Goal: Share content

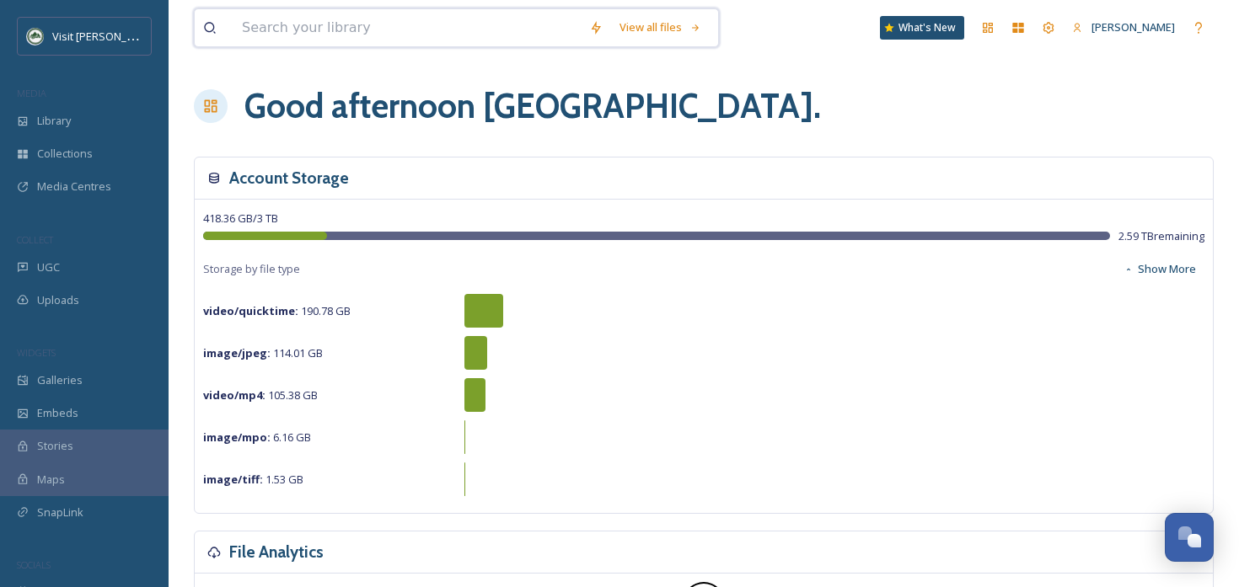
click at [432, 16] on input at bounding box center [406, 27] width 347 height 37
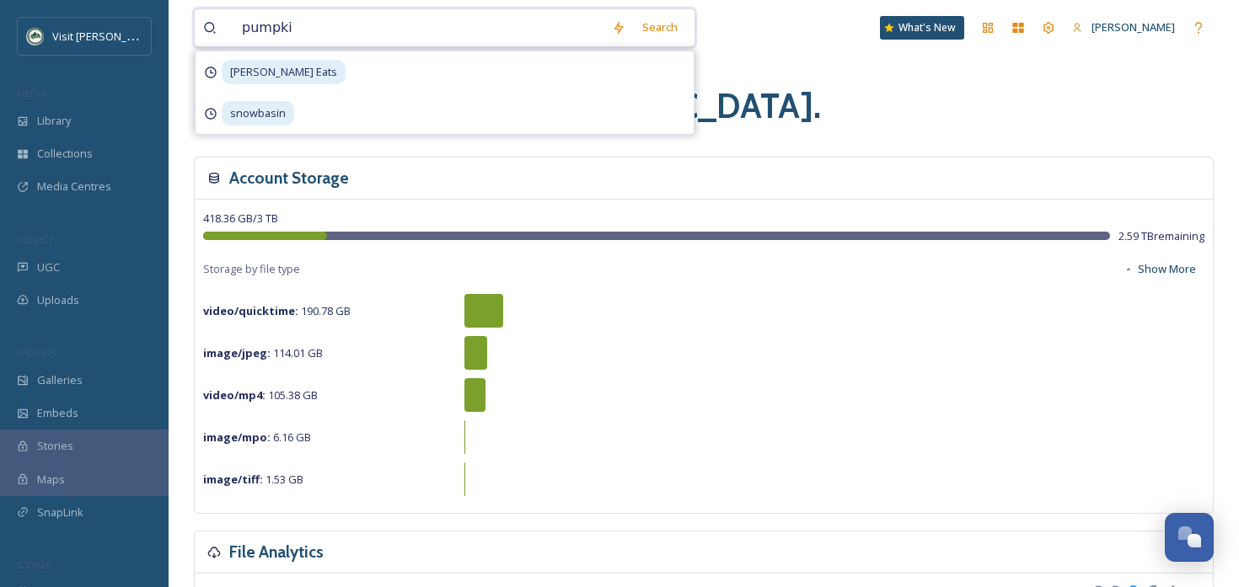
type input "pumpkin"
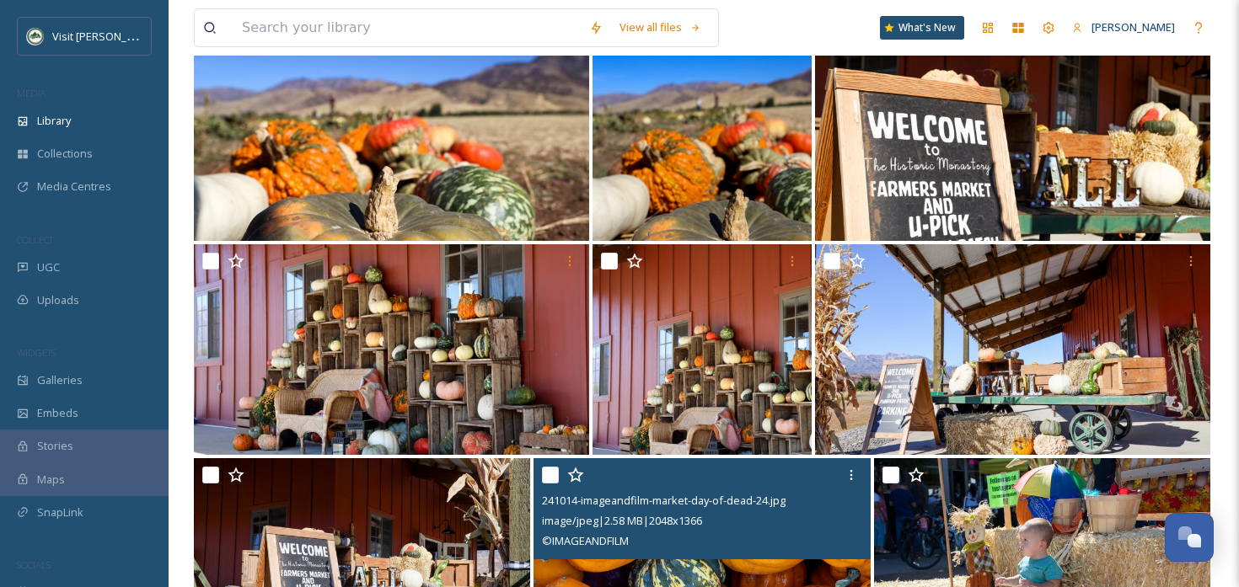
scroll to position [763, 0]
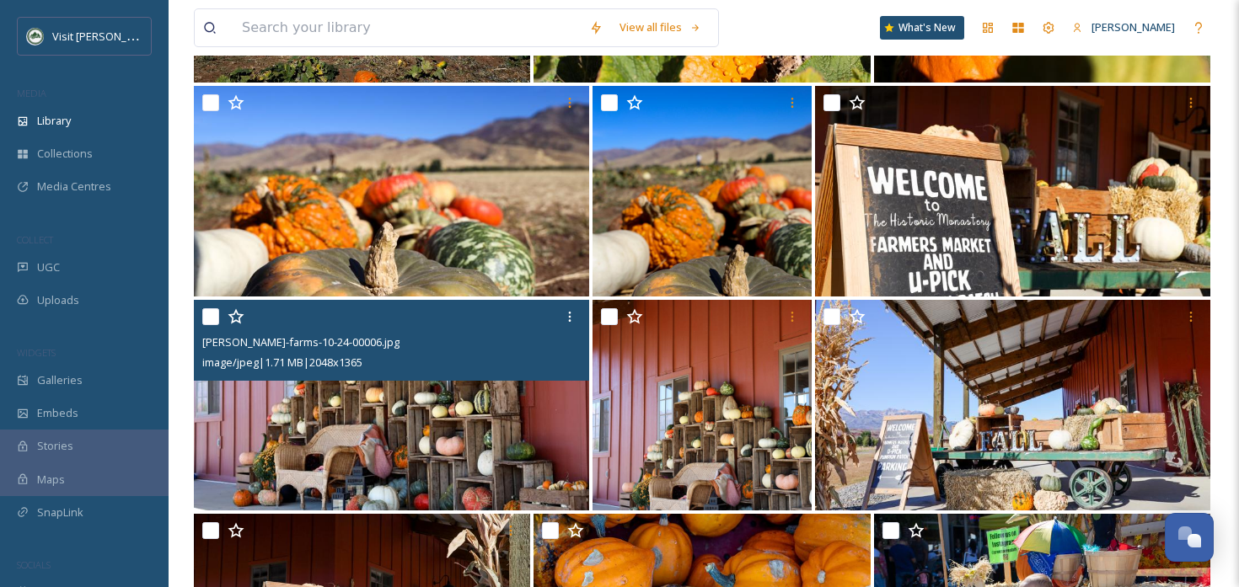
click at [488, 396] on img at bounding box center [391, 405] width 395 height 211
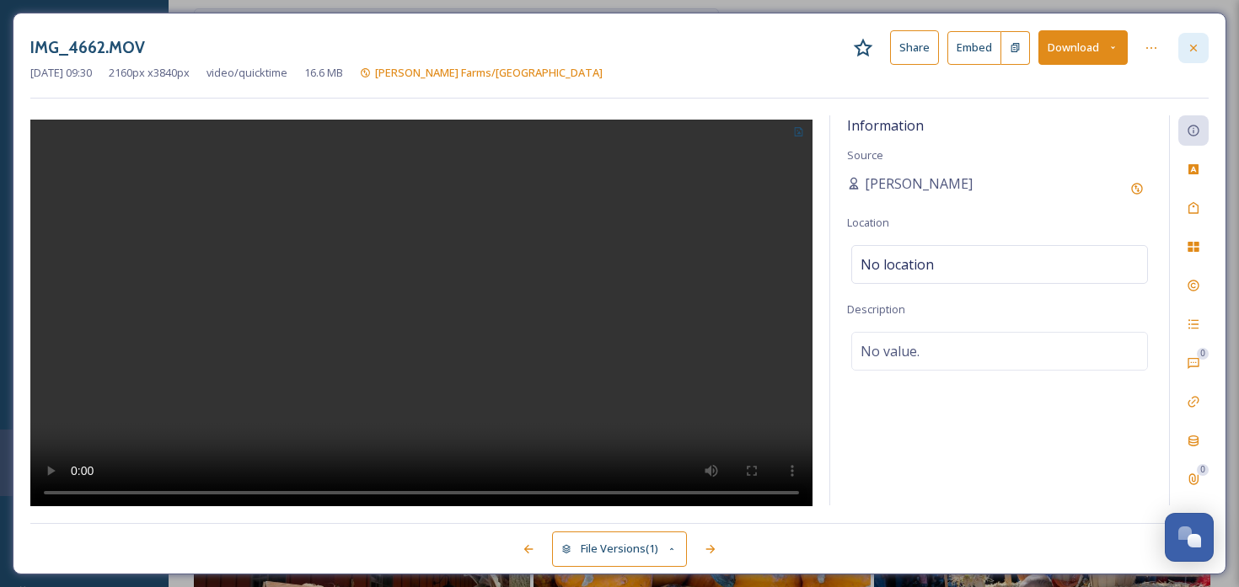
click at [1188, 39] on div at bounding box center [1193, 48] width 30 height 30
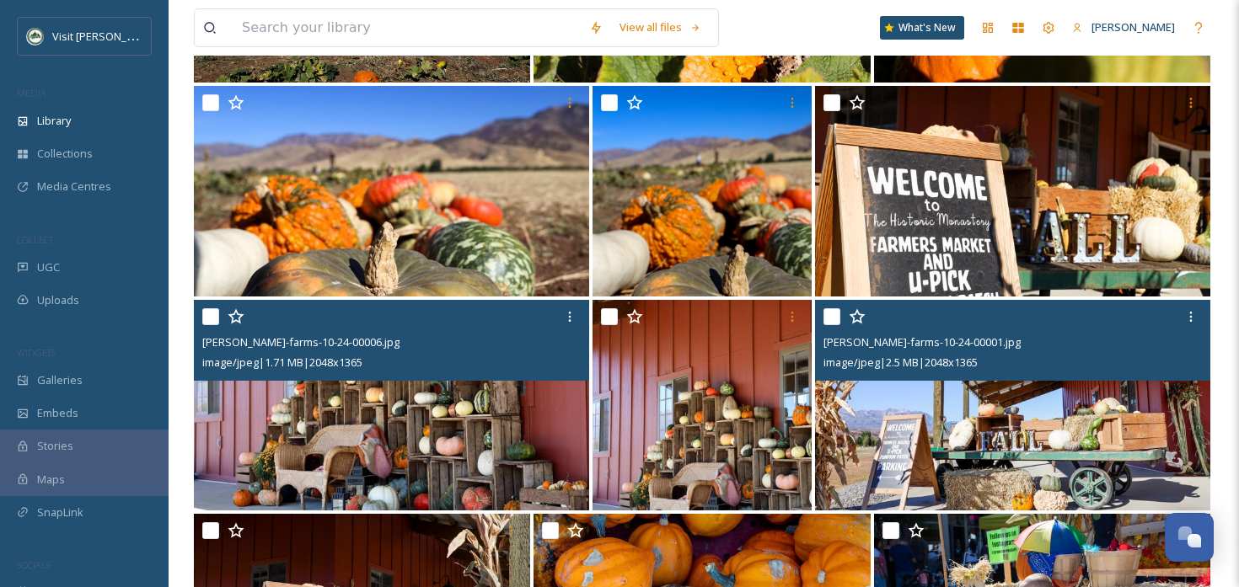
click at [1061, 371] on div "image/jpeg | 2.5 MB | 2048 x 1365" at bounding box center [1014, 362] width 383 height 20
click at [1031, 446] on img at bounding box center [1012, 405] width 395 height 211
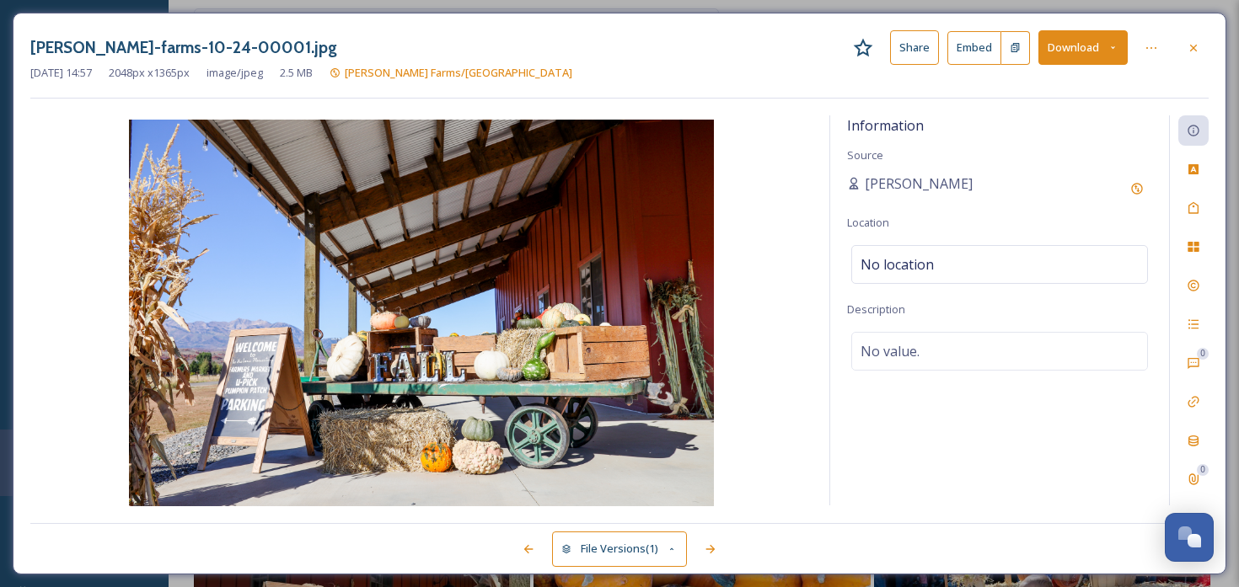
click at [909, 40] on button "Share" at bounding box center [914, 47] width 49 height 35
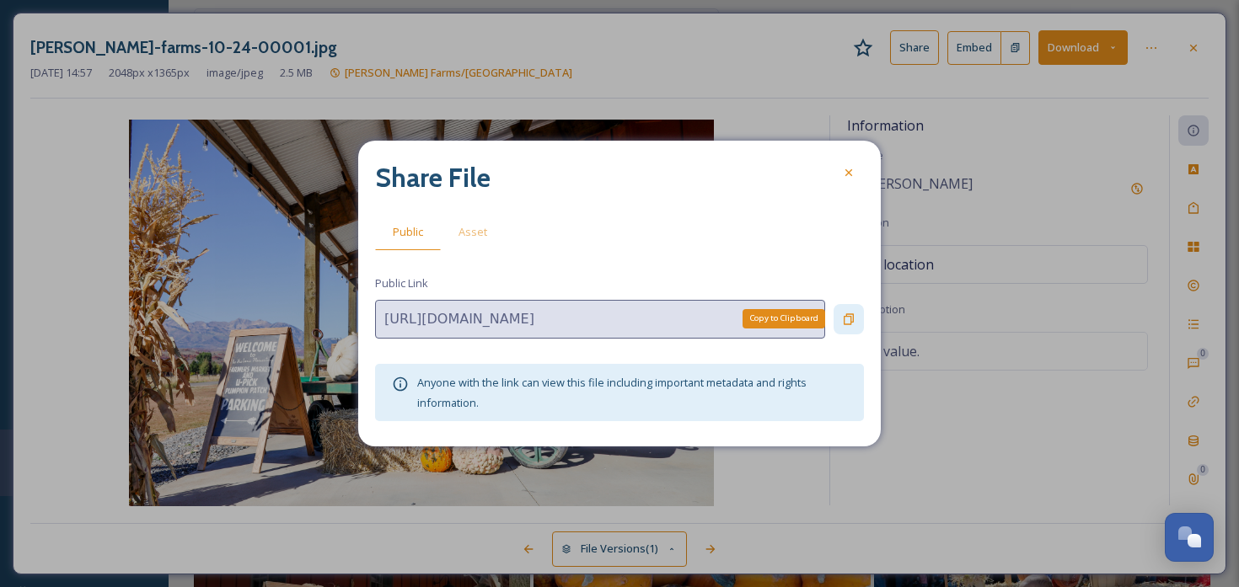
click at [845, 320] on icon at bounding box center [848, 319] width 13 height 13
click at [842, 175] on icon at bounding box center [848, 172] width 13 height 13
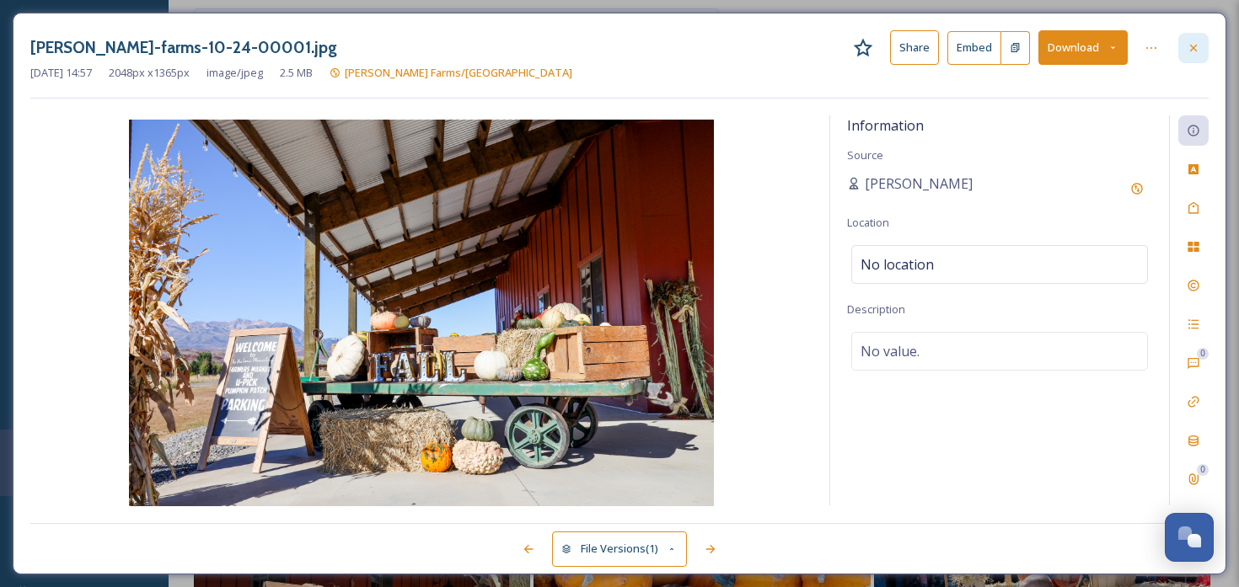
click at [1197, 42] on icon at bounding box center [1192, 47] width 13 height 13
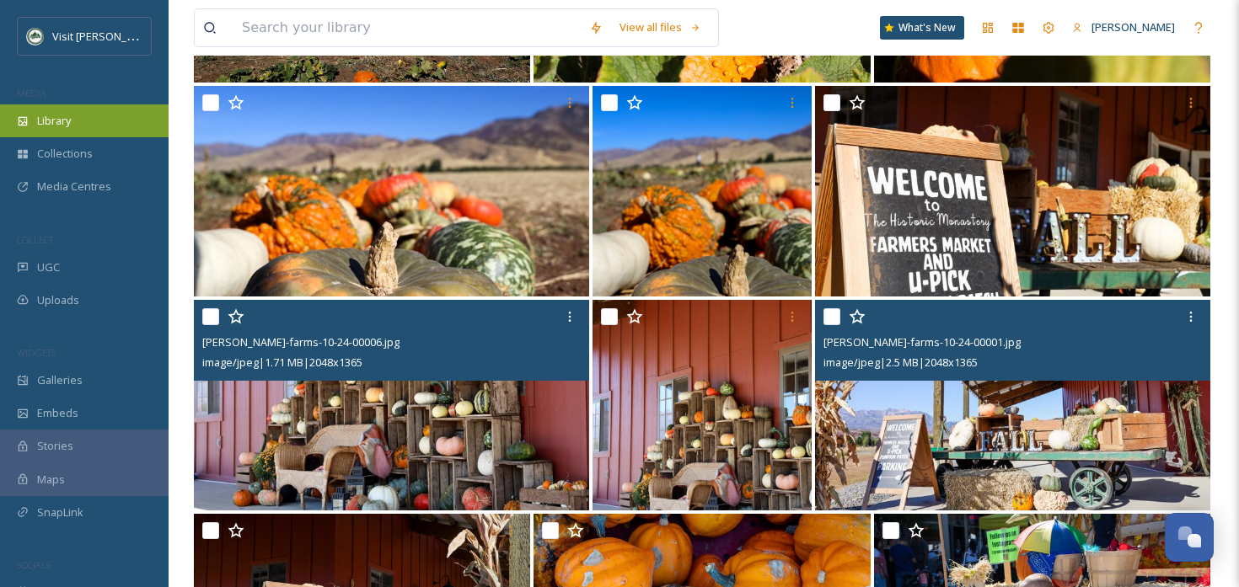
click at [103, 117] on div "Library" at bounding box center [84, 120] width 169 height 33
